Goal: Use online tool/utility: Utilize a website feature to perform a specific function

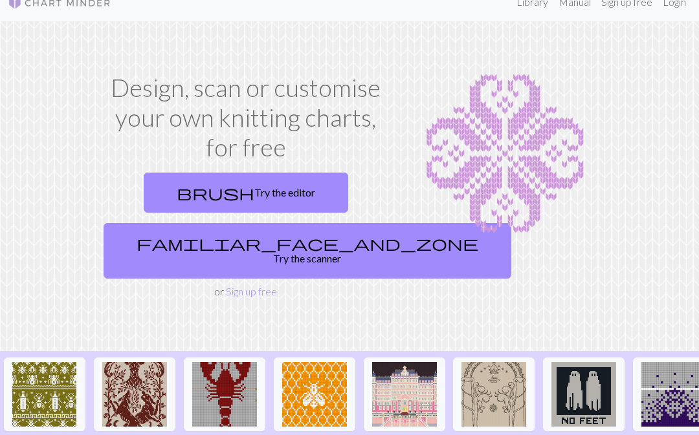
scroll to position [35, 0]
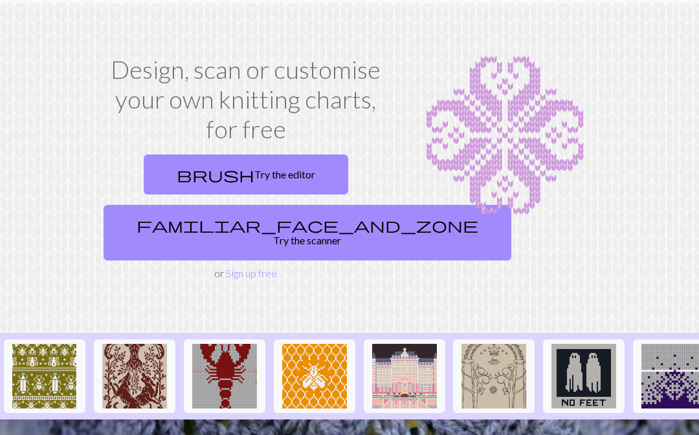
click at [283, 232] on link "familiar_face_and_zone Try the scanner" at bounding box center [308, 234] width 408 height 56
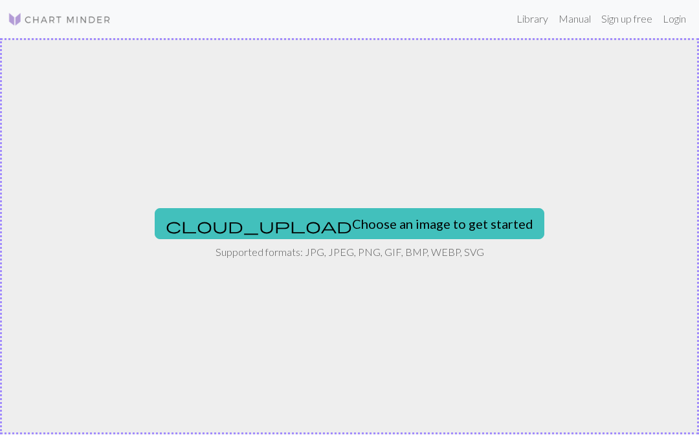
click at [414, 232] on button "cloud_upload Choose an image to get started" at bounding box center [350, 224] width 390 height 31
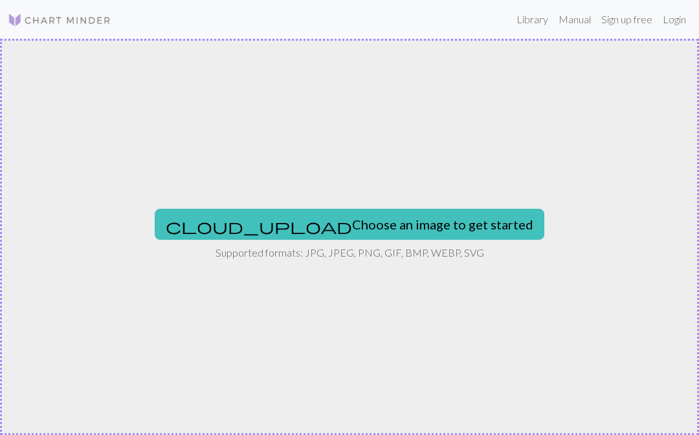
click at [391, 239] on button "cloud_upload Choose an image to get started" at bounding box center [350, 224] width 390 height 31
type input "C:\fakepath\IMG_2430.jpeg"
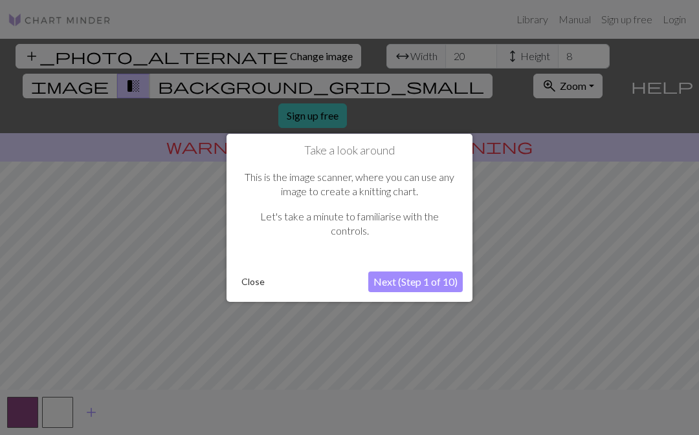
click at [437, 283] on button "Next (Step 1 of 10)" at bounding box center [415, 282] width 94 height 21
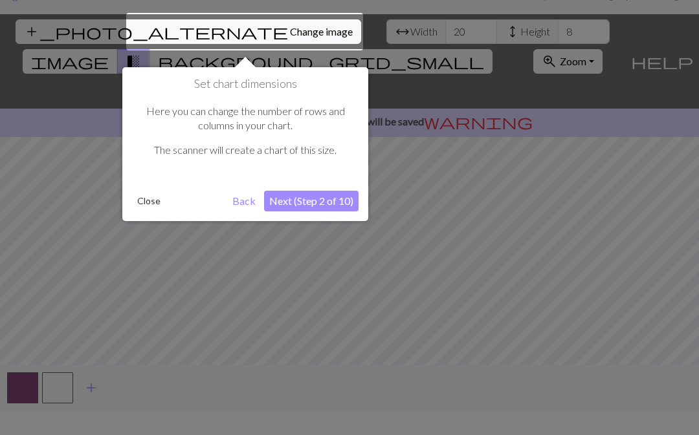
scroll to position [24, 0]
click at [159, 31] on div at bounding box center [244, 33] width 237 height 38
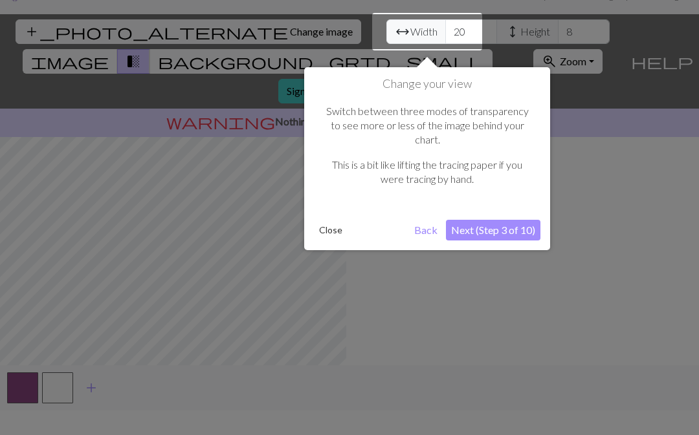
scroll to position [25, 0]
click at [232, 27] on div at bounding box center [349, 222] width 699 height 495
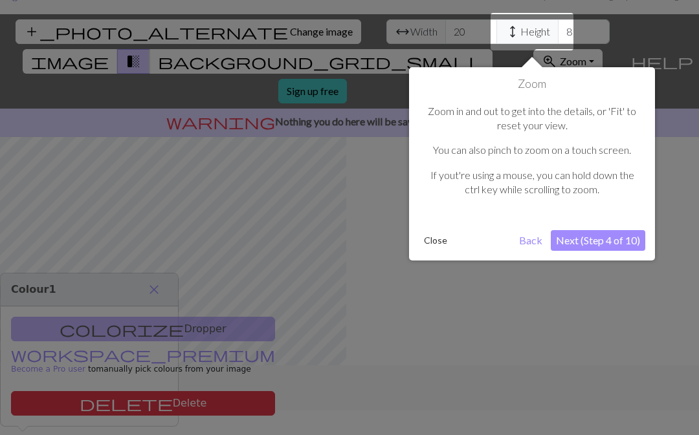
click at [164, 31] on div at bounding box center [349, 222] width 699 height 495
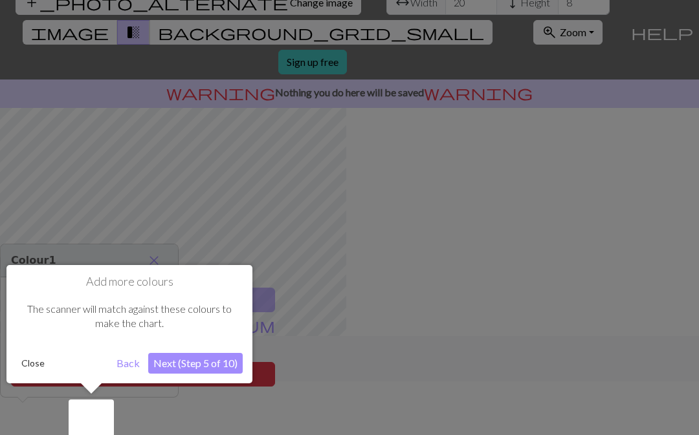
scroll to position [60, 0]
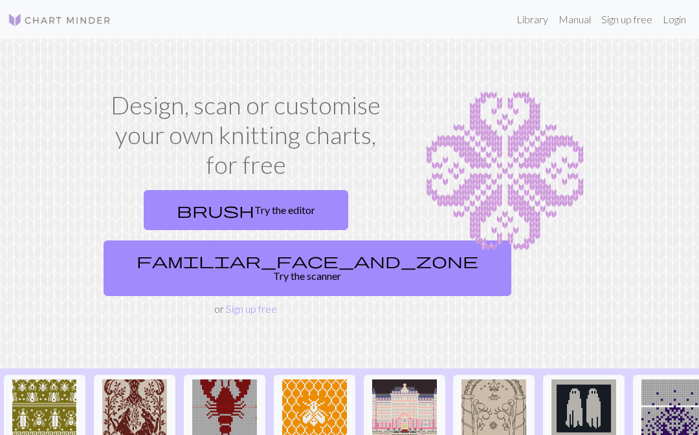
click at [294, 263] on link "familiar_face_and_zone Try the scanner" at bounding box center [308, 269] width 408 height 56
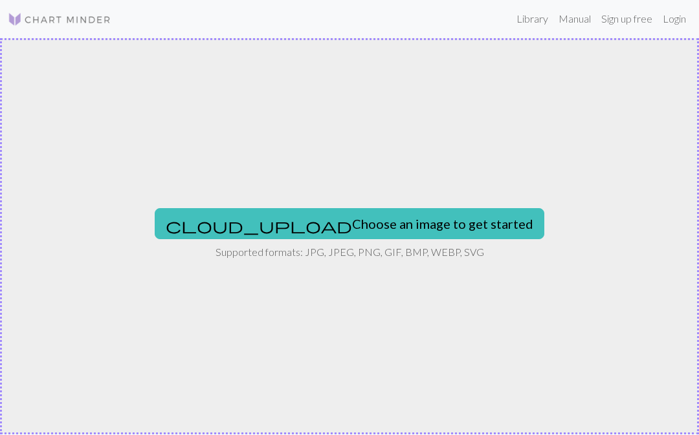
click at [329, 197] on div "cloud_upload Choose an image to get started Supported formats: JPG, JPEG, PNG, …" at bounding box center [349, 237] width 699 height 397
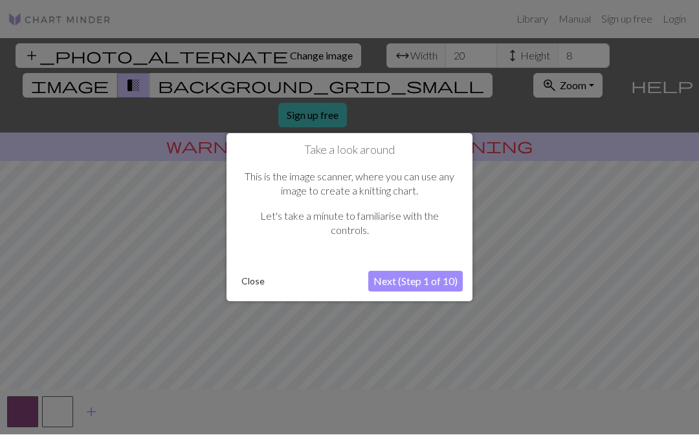
scroll to position [1, 0]
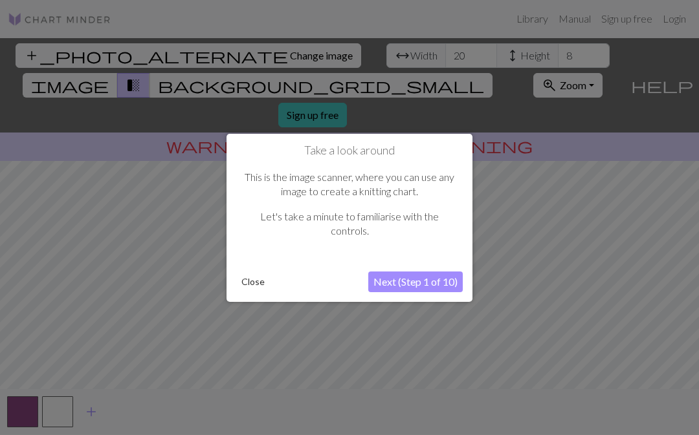
click at [245, 283] on button "Close" at bounding box center [253, 281] width 34 height 19
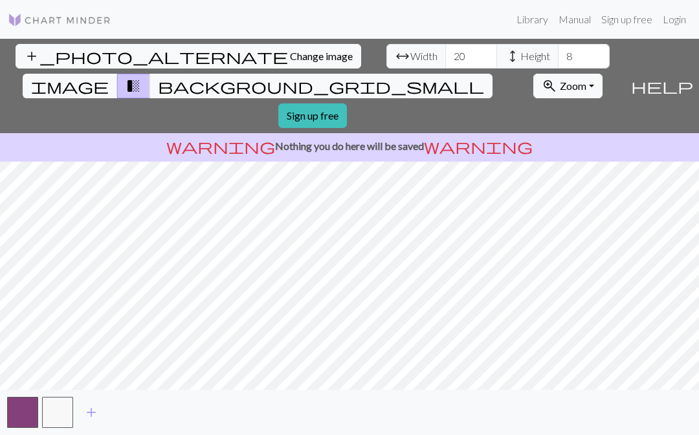
click at [410, 54] on span "Width" at bounding box center [423, 57] width 27 height 16
click at [445, 56] on input "20" at bounding box center [471, 56] width 52 height 25
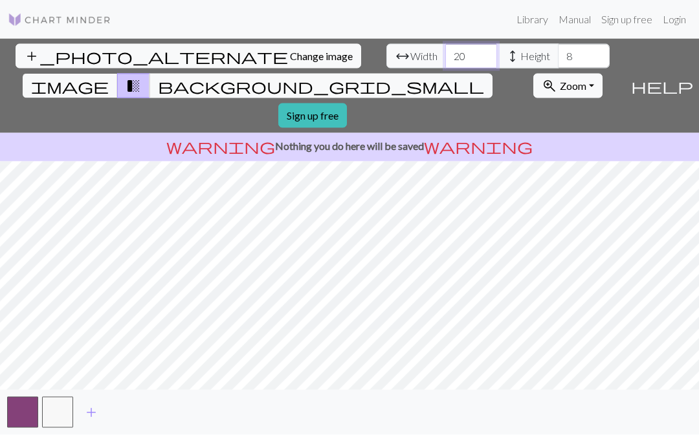
type input "2"
type input "56"
click at [491, 54] on input "8" at bounding box center [584, 56] width 52 height 25
type input "20"
click at [141, 77] on span "transition_fade" at bounding box center [134, 86] width 16 height 18
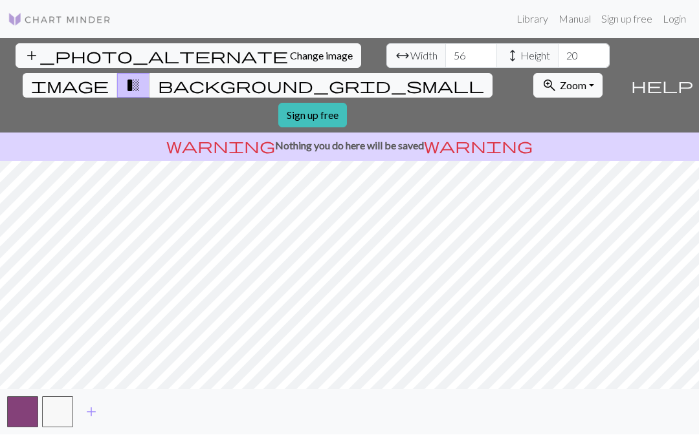
scroll to position [1, 0]
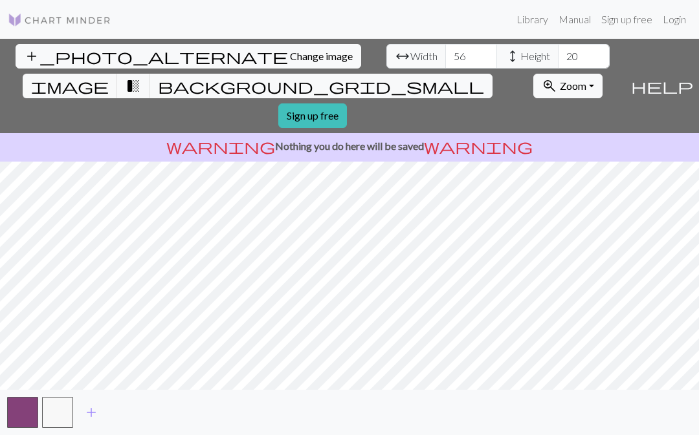
click at [467, 77] on span "background_grid_small" at bounding box center [321, 86] width 326 height 18
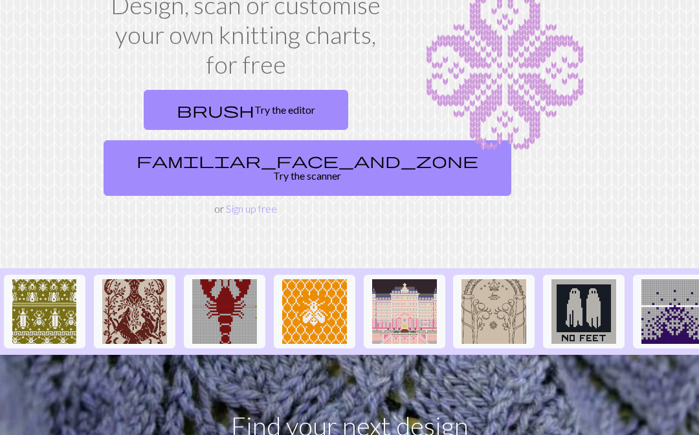
scroll to position [102, 0]
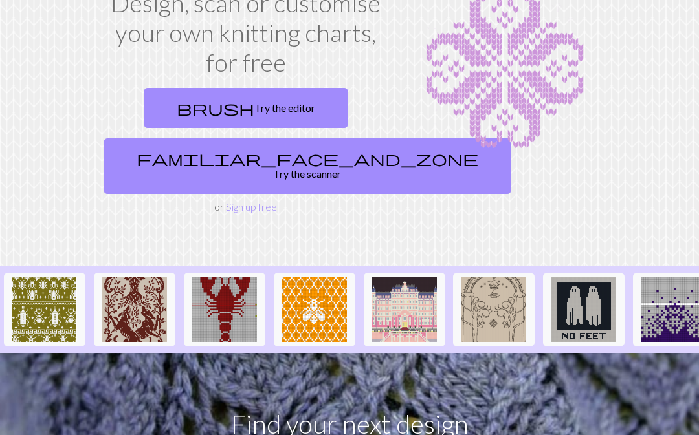
click at [281, 162] on link "familiar_face_and_zone Try the scanner" at bounding box center [308, 167] width 408 height 56
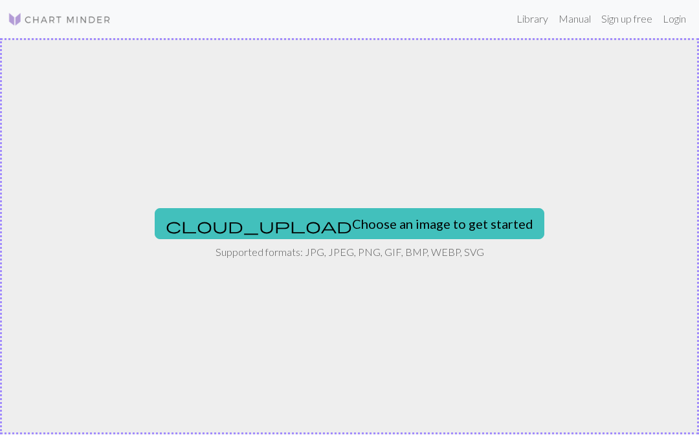
click at [410, 226] on button "cloud_upload Choose an image to get started" at bounding box center [350, 224] width 390 height 31
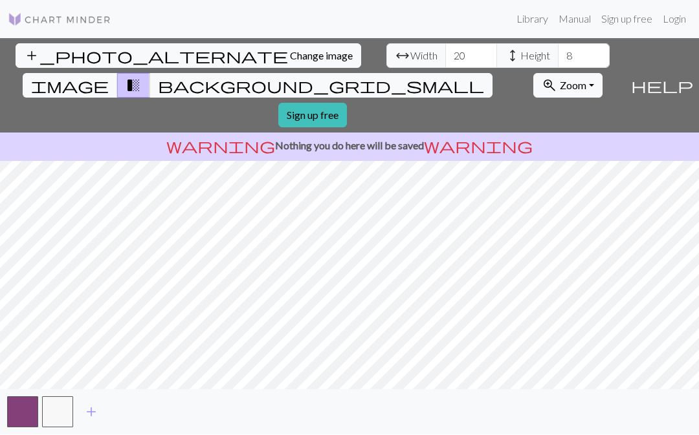
scroll to position [1, 0]
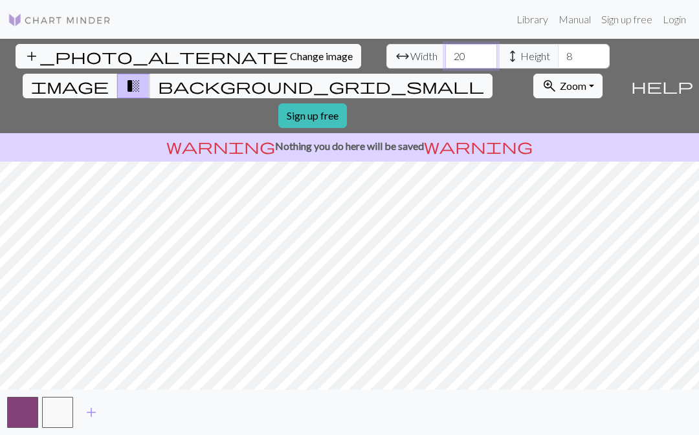
click at [445, 52] on input "20" at bounding box center [471, 56] width 52 height 25
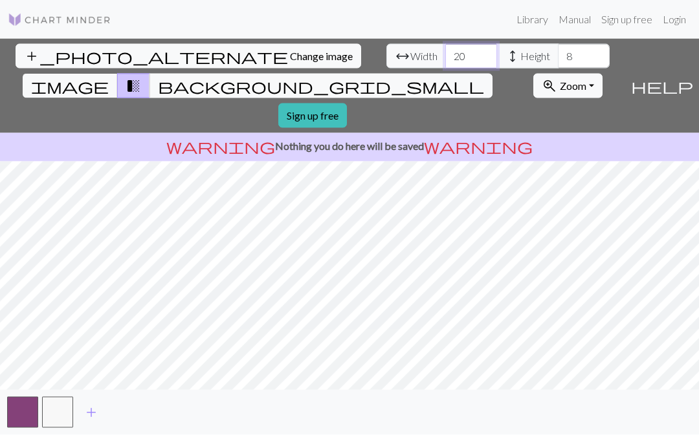
type input "2"
type input "56"
click at [491, 58] on input "8" at bounding box center [584, 56] width 52 height 25
type input "20"
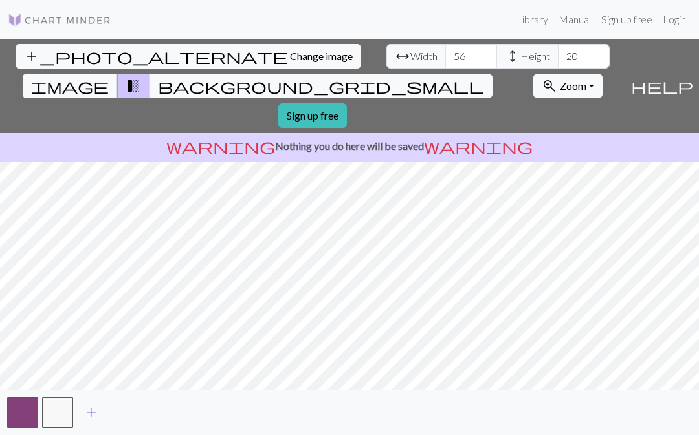
click at [85, 65] on button "add_photo_alternate Change image" at bounding box center [189, 56] width 346 height 25
click at [290, 52] on span "Change image" at bounding box center [321, 56] width 63 height 12
click at [141, 77] on span "transition_fade" at bounding box center [134, 86] width 16 height 18
click at [465, 77] on span "background_grid_small" at bounding box center [321, 86] width 326 height 18
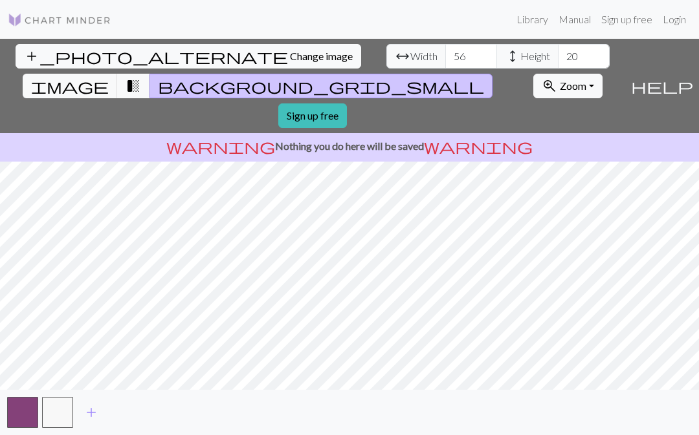
click at [459, 77] on span "background_grid_small" at bounding box center [321, 86] width 326 height 18
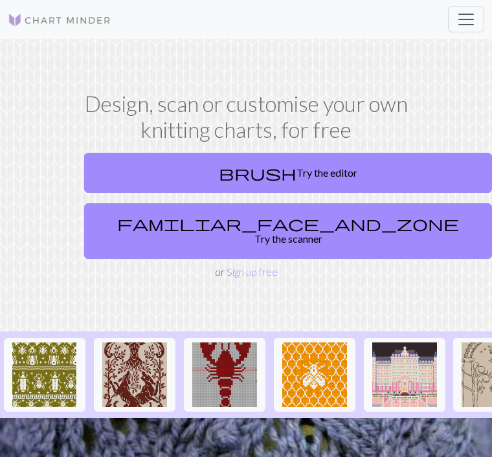
click at [271, 173] on link "brush Try the editor" at bounding box center [288, 173] width 408 height 40
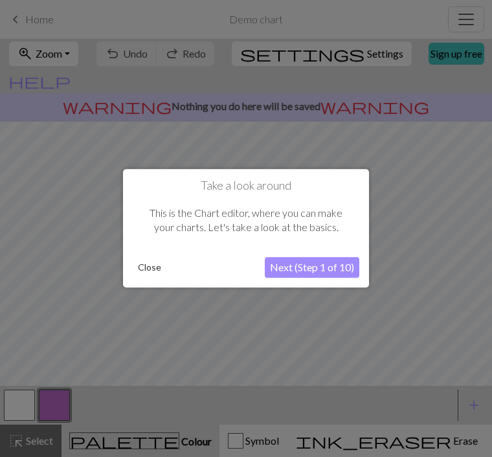
click at [325, 276] on button "Next (Step 1 of 10)" at bounding box center [312, 268] width 94 height 21
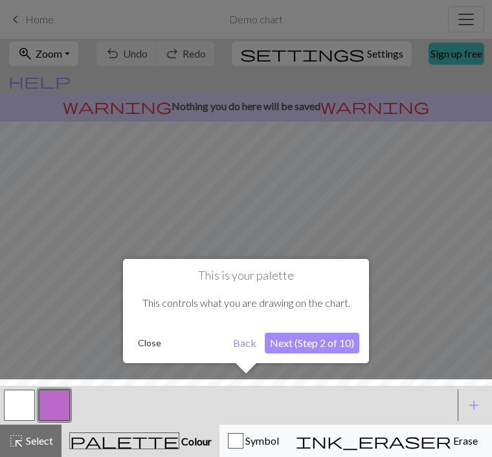
click at [331, 346] on button "Next (Step 2 of 10)" at bounding box center [312, 343] width 94 height 21
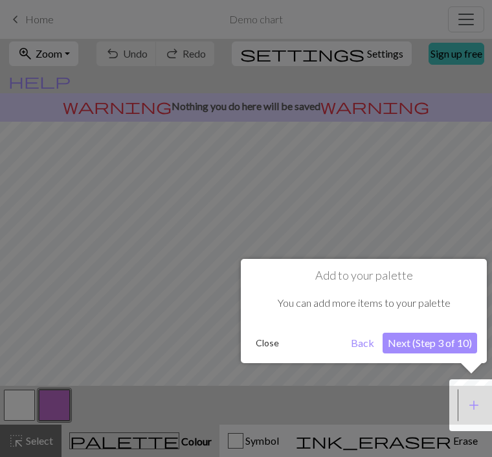
click at [445, 346] on button "Next (Step 3 of 10)" at bounding box center [429, 343] width 94 height 21
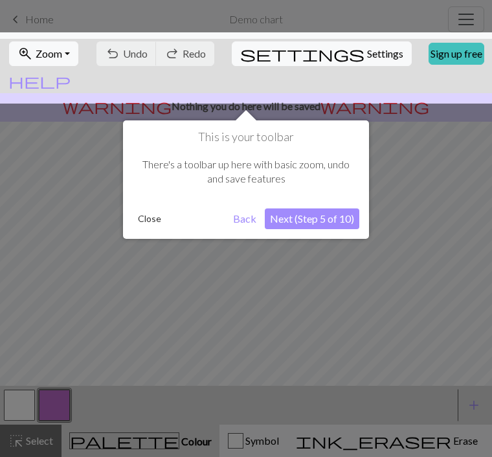
click at [312, 221] on button "Next (Step 5 of 10)" at bounding box center [312, 218] width 94 height 21
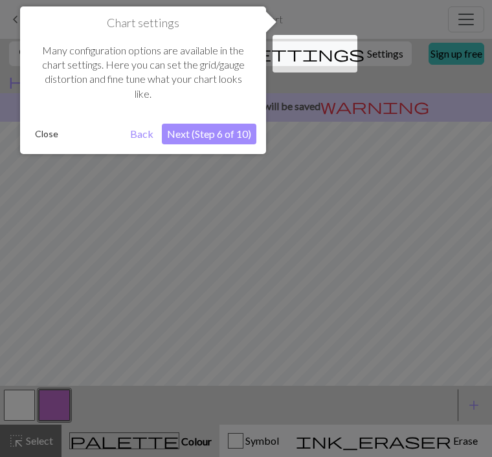
click at [42, 137] on button "Close" at bounding box center [47, 133] width 34 height 19
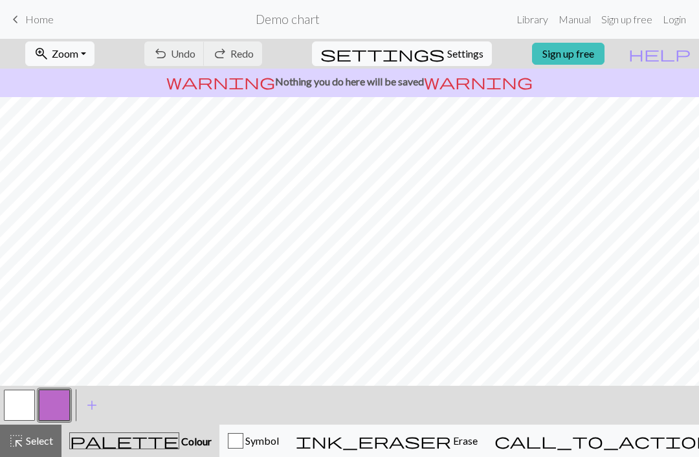
click at [459, 52] on span "Settings" at bounding box center [465, 54] width 36 height 16
select select "aran"
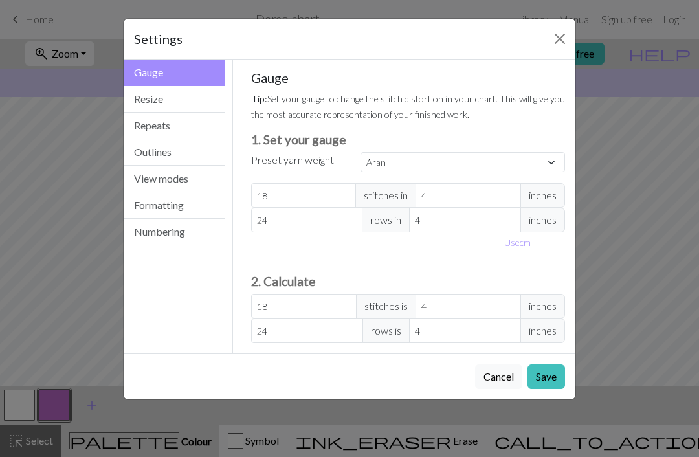
click at [186, 179] on button "View modes" at bounding box center [174, 179] width 101 height 27
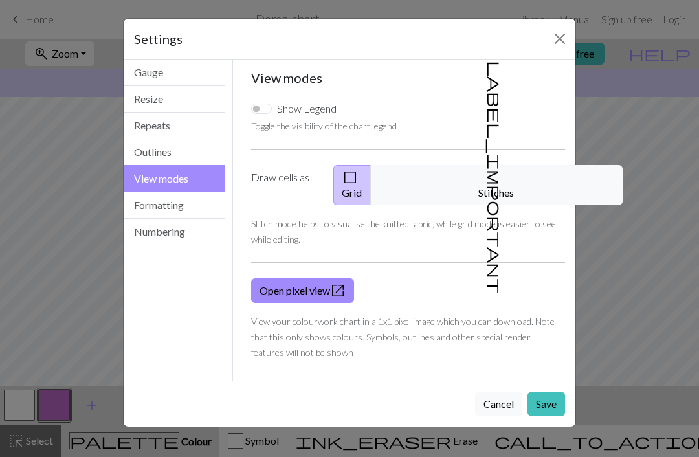
click at [201, 208] on button "Formatting" at bounding box center [174, 205] width 101 height 27
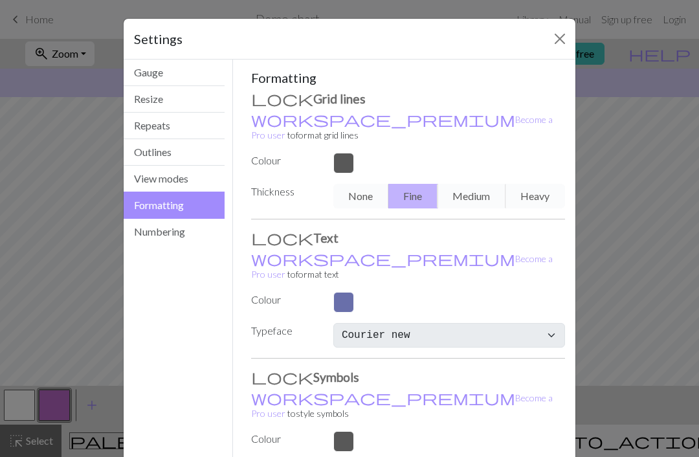
click at [190, 230] on button "Numbering" at bounding box center [174, 232] width 101 height 26
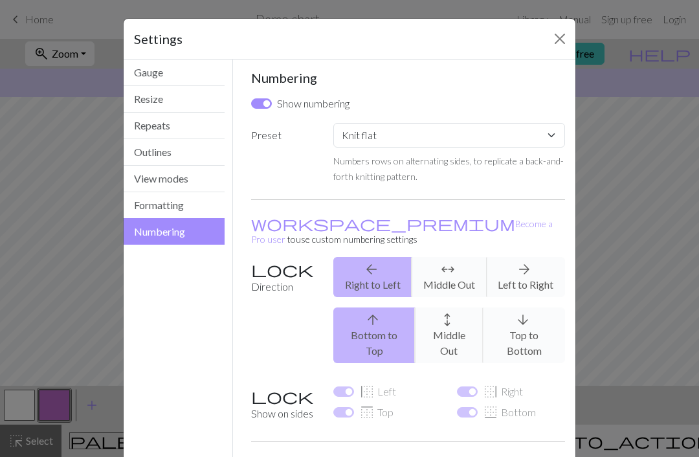
click at [47, 216] on div "Settings Numbering Gauge Resize Repeats Outlines View modes Formatting Numberin…" at bounding box center [349, 228] width 699 height 457
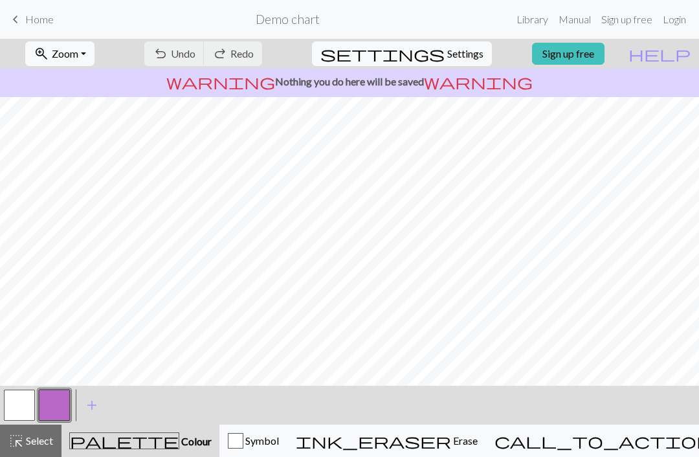
click at [491, 57] on span "help" at bounding box center [659, 54] width 62 height 18
click at [491, 56] on span "help" at bounding box center [659, 54] width 62 height 18
click at [491, 55] on span "help" at bounding box center [659, 54] width 62 height 18
click at [491, 52] on span "help" at bounding box center [659, 54] width 62 height 18
